Goal: Task Accomplishment & Management: Complete application form

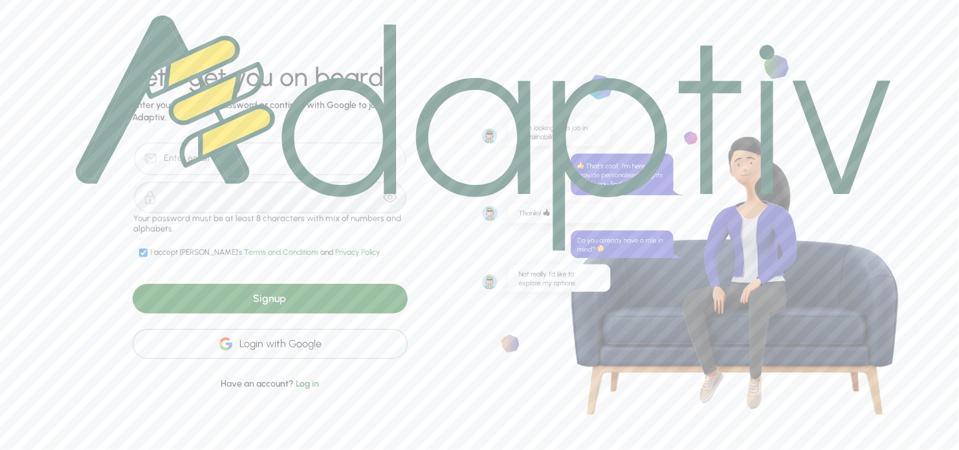
click at [238, 213] on img at bounding box center [483, 133] width 815 height 235
click at [140, 254] on div at bounding box center [483, 133] width 846 height 267
click at [263, 301] on div "Signup" at bounding box center [270, 299] width 275 height 30
click at [279, 158] on img at bounding box center [483, 133] width 815 height 235
click at [139, 254] on div at bounding box center [483, 133] width 846 height 267
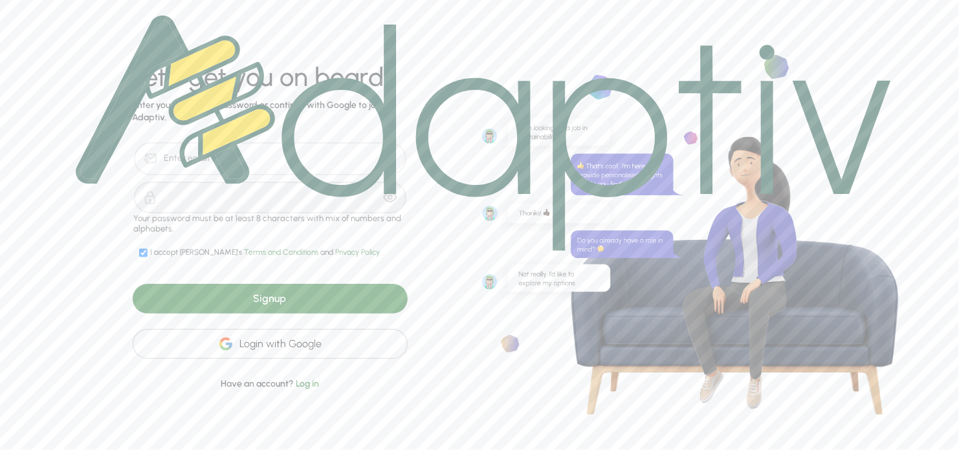
click at [140, 254] on div at bounding box center [483, 133] width 846 height 267
